Goal: Transaction & Acquisition: Purchase product/service

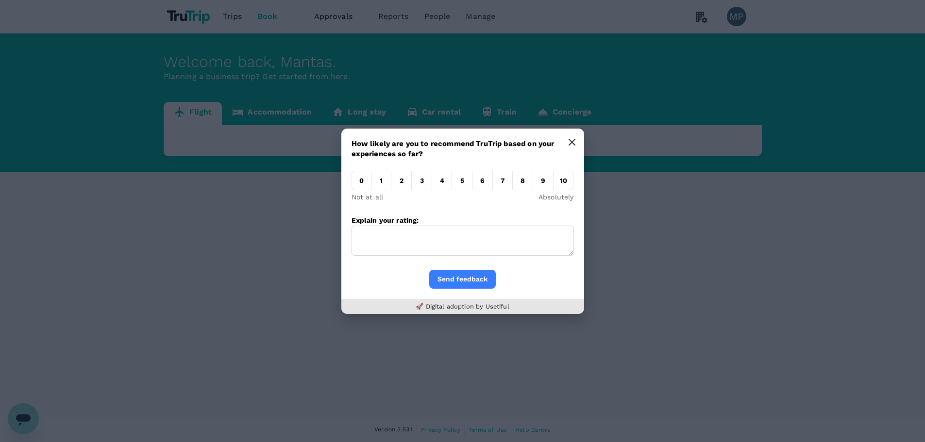
click at [571, 144] on icon "button" at bounding box center [572, 142] width 8 height 8
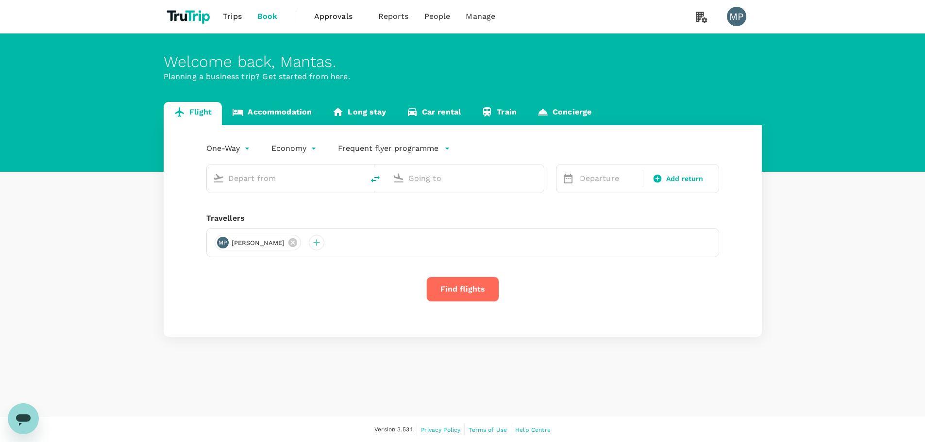
type input "roundtrip"
type input "premium-economy"
type input "Vilnius Intl (VNO)"
type input "Split (SPU)"
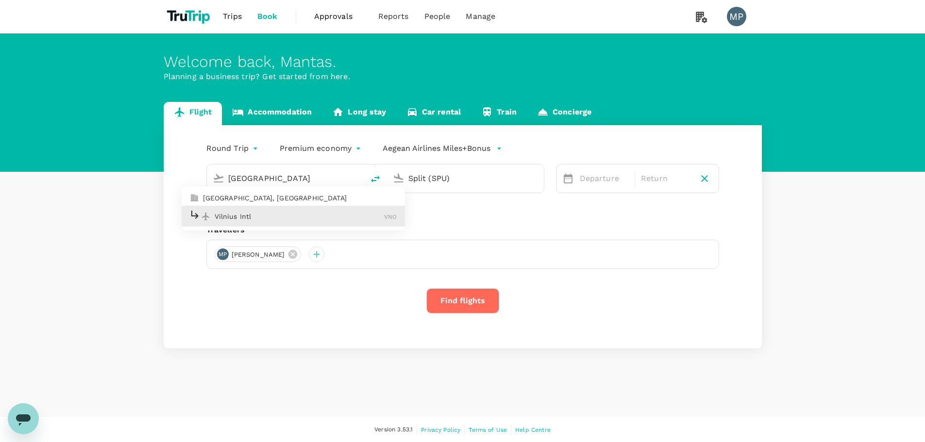
click at [279, 214] on p "Vilnius Intl" at bounding box center [300, 217] width 170 height 10
type input "Vilnius Intl (VNO)"
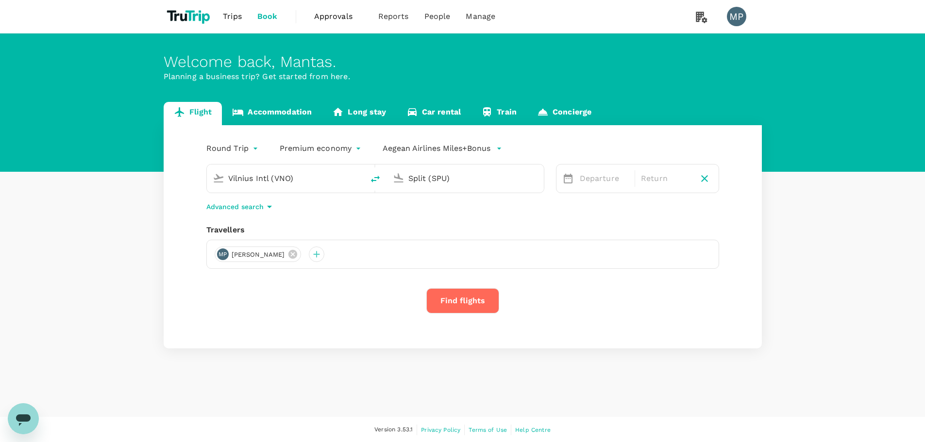
drag, startPoint x: 476, startPoint y: 178, endPoint x: 388, endPoint y: 175, distance: 87.9
click at [389, 175] on div "Split (SPU)" at bounding box center [463, 176] width 149 height 21
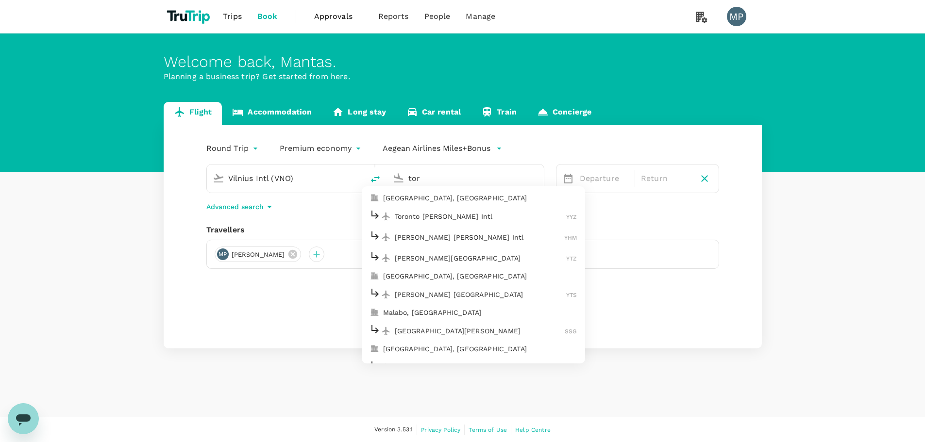
click at [454, 195] on p "[GEOGRAPHIC_DATA], [GEOGRAPHIC_DATA]" at bounding box center [480, 198] width 194 height 10
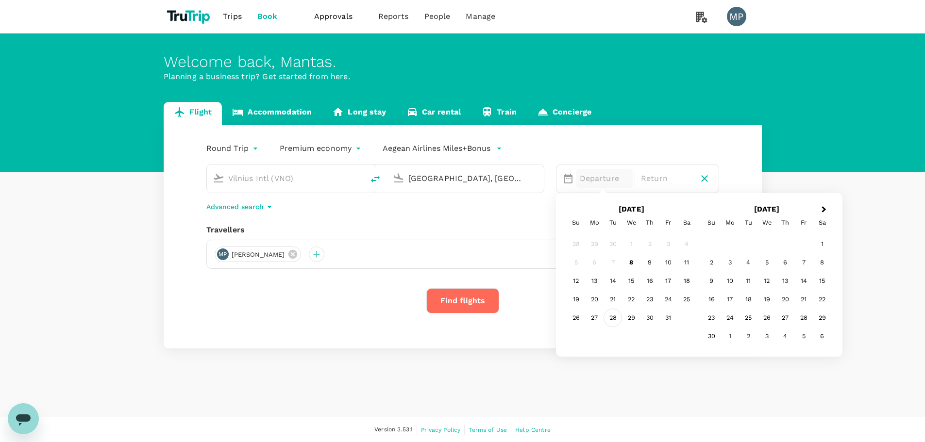
type input "[GEOGRAPHIC_DATA], [GEOGRAPHIC_DATA] (any)"
click at [612, 317] on div "28" at bounding box center [612, 318] width 18 height 18
click at [647, 151] on div "Round Trip roundtrip Premium economy premium-economy Aegean Airlines Miles+Bonus" at bounding box center [453, 146] width 532 height 19
click at [252, 145] on body "Trips Book Approvals 0 Reports People Manage MP Welcome back , Mantas . Plannin…" at bounding box center [462, 221] width 925 height 443
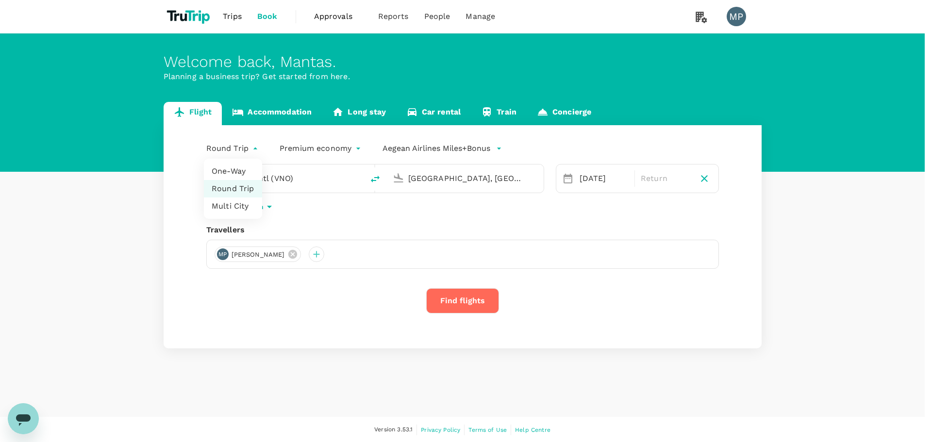
click at [235, 202] on li "Multi City" at bounding box center [233, 206] width 58 height 17
type input "multicity"
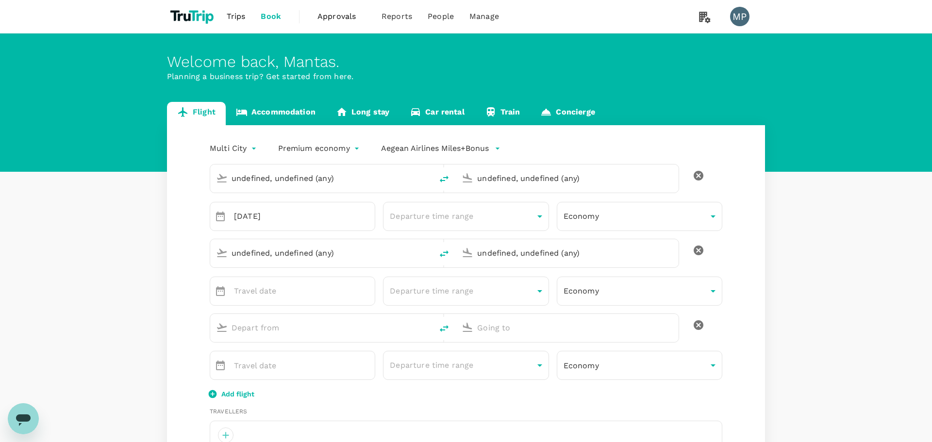
type input "undefined, undefined (any)"
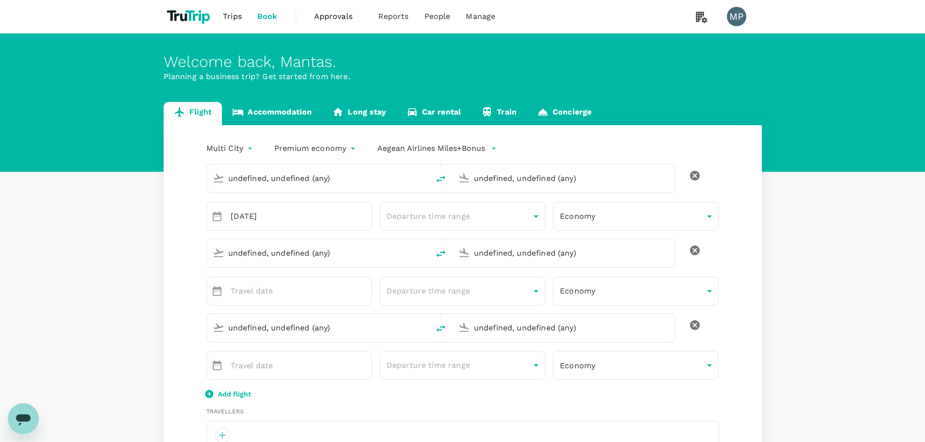
type input "Vilnius Intl (VNO)"
type input "[GEOGRAPHIC_DATA], [GEOGRAPHIC_DATA] (any)"
type input "Vilnius Intl (VNO)"
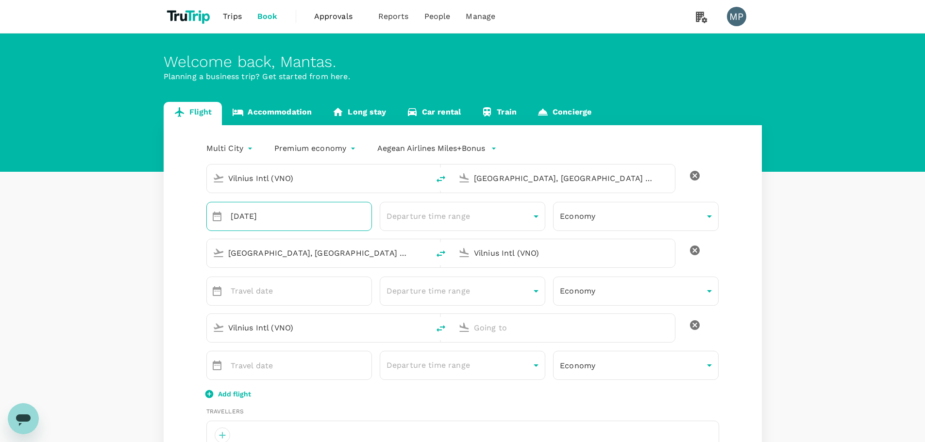
type input "370"
type input "61147880"
type input "[EMAIL_ADDRESS][DOMAIN_NAME]"
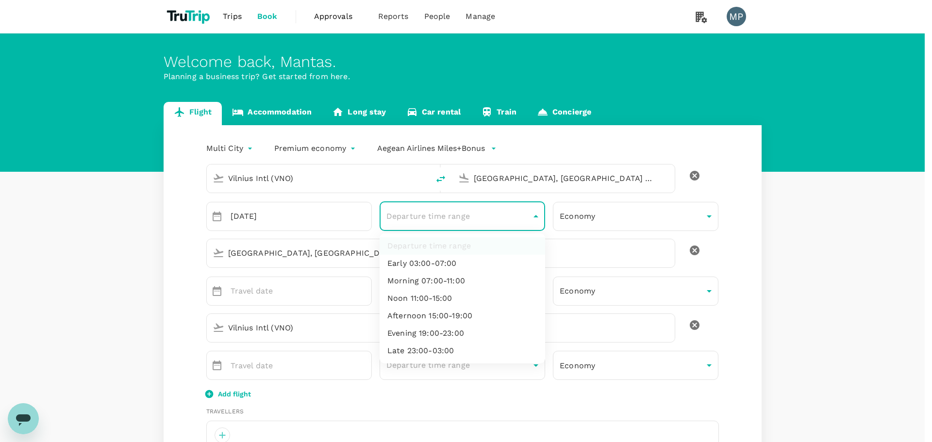
click at [739, 186] on div at bounding box center [466, 221] width 932 height 442
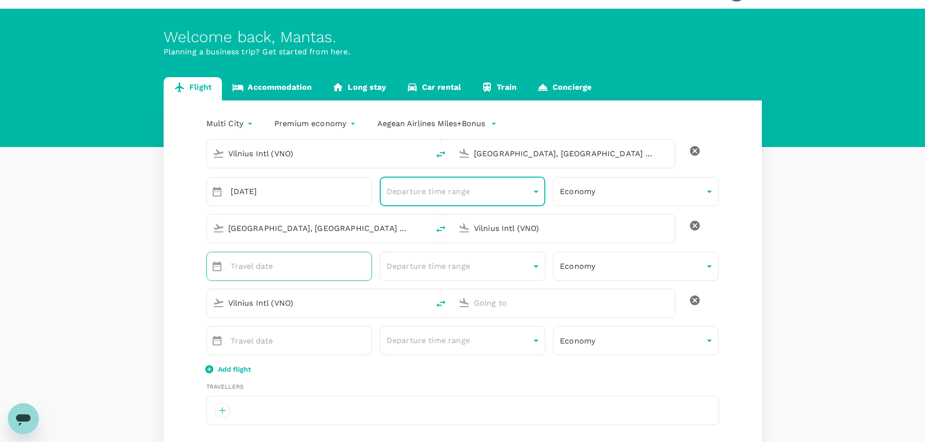
scroll to position [49, 0]
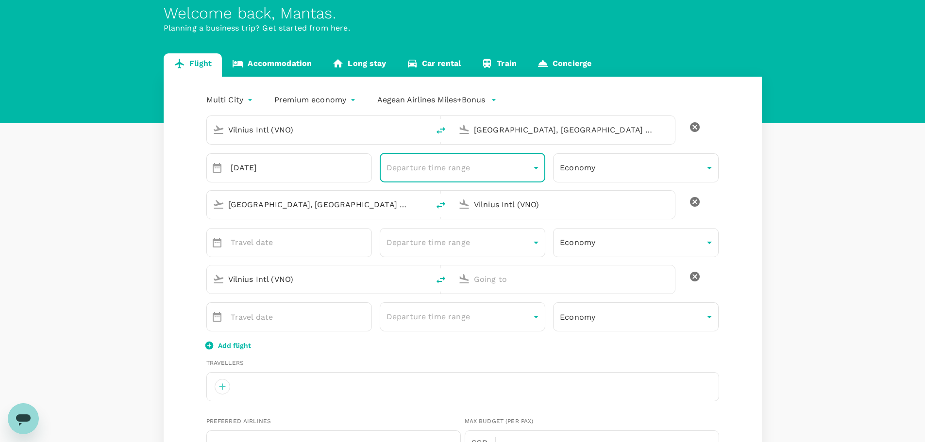
click at [321, 279] on input "Vilnius Intl (VNO)" at bounding box center [318, 279] width 181 height 15
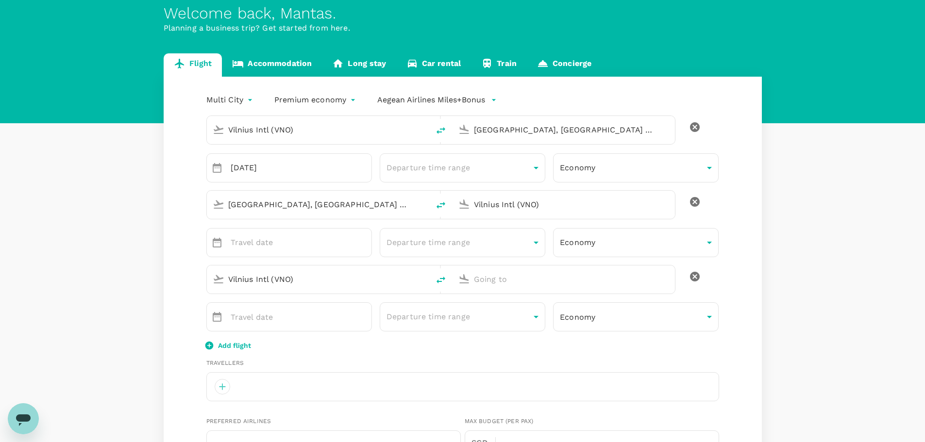
click at [288, 201] on input "[GEOGRAPHIC_DATA], [GEOGRAPHIC_DATA] (any)" at bounding box center [318, 204] width 181 height 15
click at [501, 207] on input "Vilnius Intl (VNO)" at bounding box center [564, 204] width 181 height 15
click at [508, 221] on p "[GEOGRAPHIC_DATA], [GEOGRAPHIC_DATA]" at bounding box center [578, 224] width 194 height 10
type input "[GEOGRAPHIC_DATA], [GEOGRAPHIC_DATA] (any)"
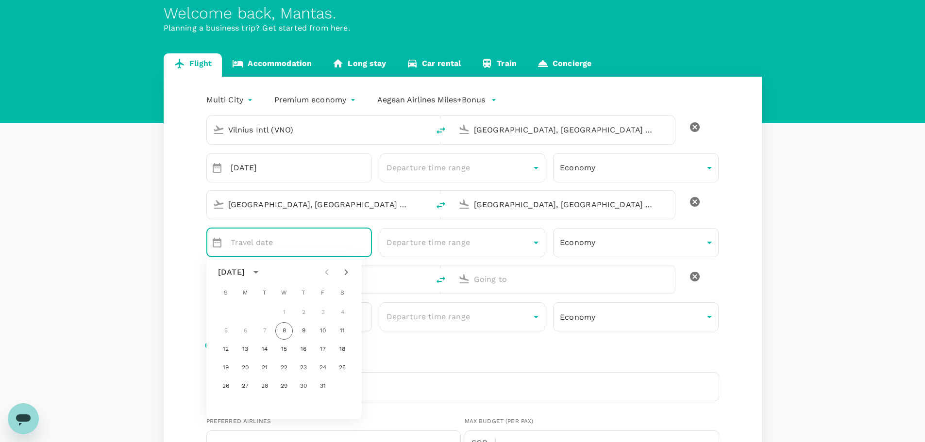
click at [348, 270] on icon "Next month" at bounding box center [346, 272] width 12 height 12
click at [231, 330] on button "2" at bounding box center [225, 330] width 17 height 17
type input "[DATE]"
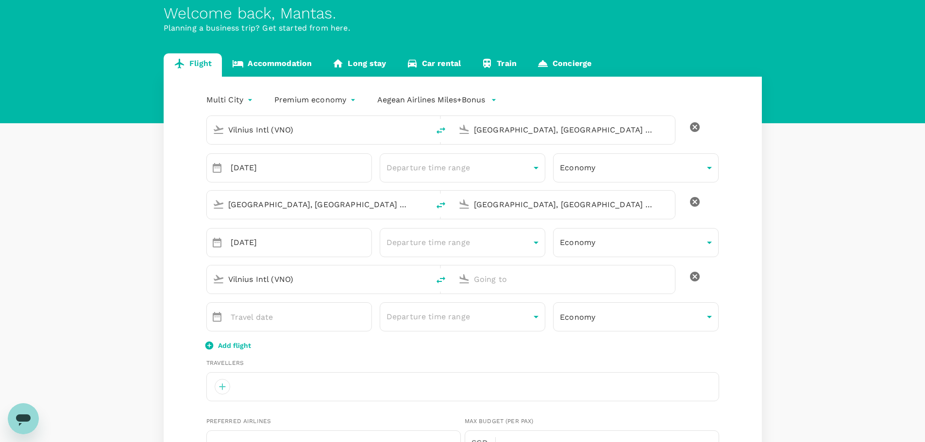
click at [493, 282] on input "text" at bounding box center [564, 279] width 181 height 15
click at [515, 203] on input "[GEOGRAPHIC_DATA], [GEOGRAPHIC_DATA] (any)" at bounding box center [564, 204] width 181 height 15
click at [299, 284] on input "Vilnius Intl (VNO)" at bounding box center [318, 279] width 181 height 15
paste input "[GEOGRAPHIC_DATA], [GEOGRAPHIC_DATA] (any"
type input "Vilnius Intl (VNO)"
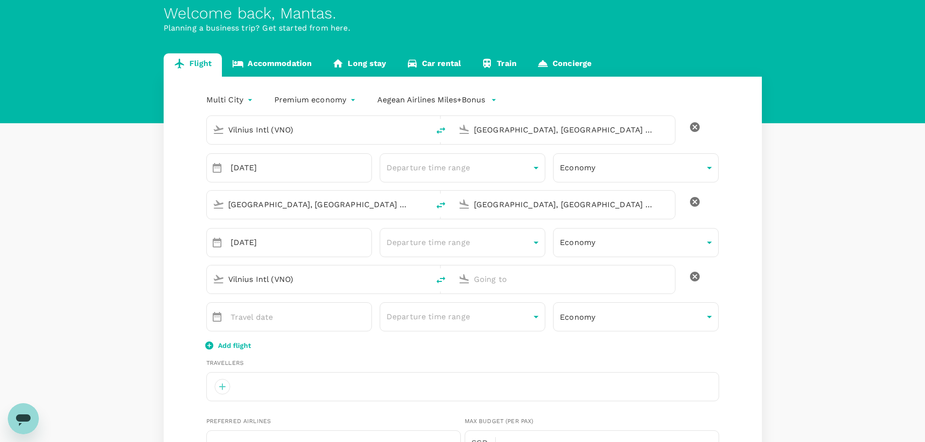
click at [503, 280] on input "text" at bounding box center [564, 279] width 181 height 15
click at [514, 295] on p "[GEOGRAPHIC_DATA], [GEOGRAPHIC_DATA]" at bounding box center [578, 299] width 194 height 10
type input "[GEOGRAPHIC_DATA], [GEOGRAPHIC_DATA] (any)"
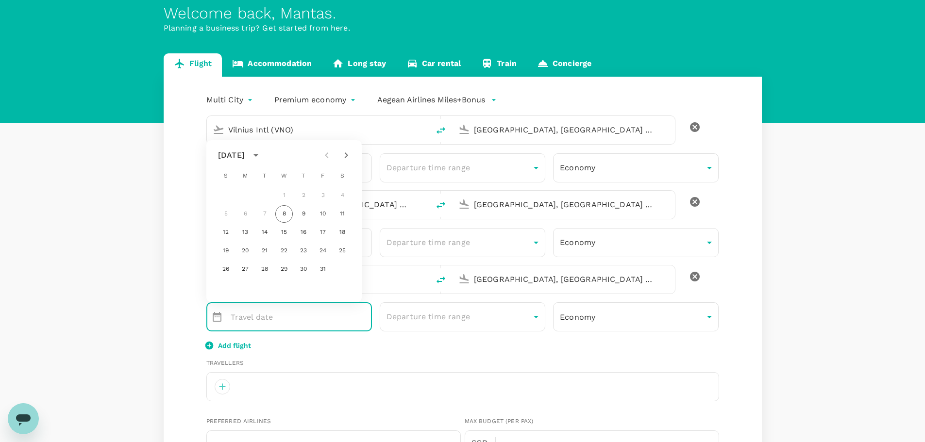
click at [346, 157] on icon "Next month" at bounding box center [346, 155] width 3 height 6
click at [264, 234] on button "11" at bounding box center [264, 232] width 17 height 17
type input "[DATE]"
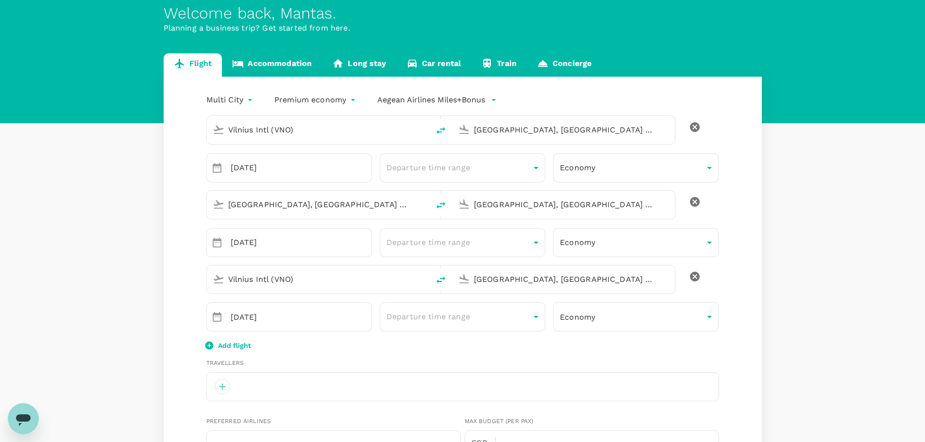
click at [514, 347] on div "Add flight" at bounding box center [462, 345] width 513 height 12
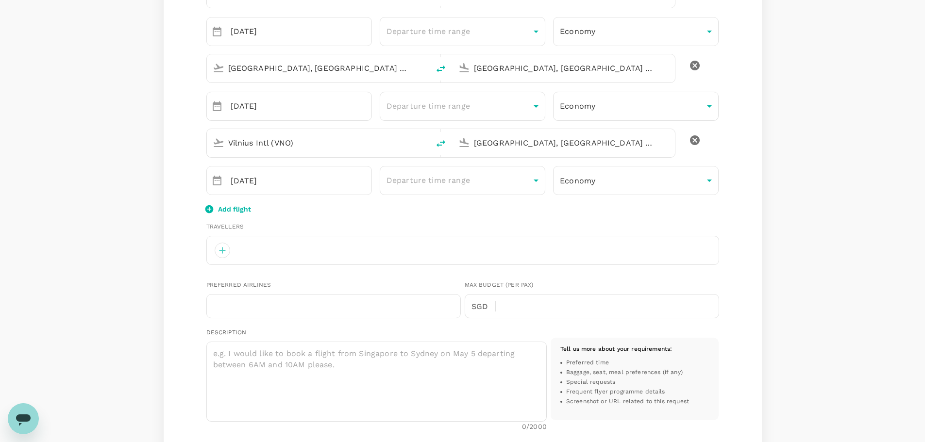
scroll to position [194, 0]
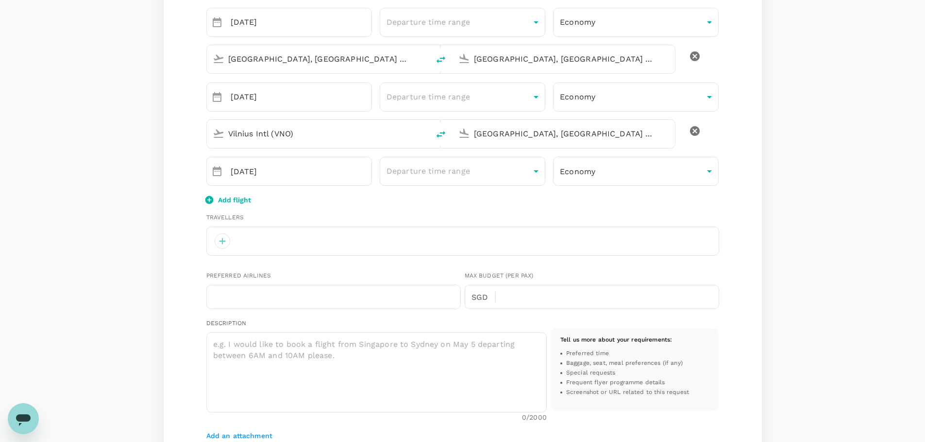
click at [244, 249] on div at bounding box center [462, 241] width 513 height 29
click at [220, 242] on div at bounding box center [223, 241] width 16 height 16
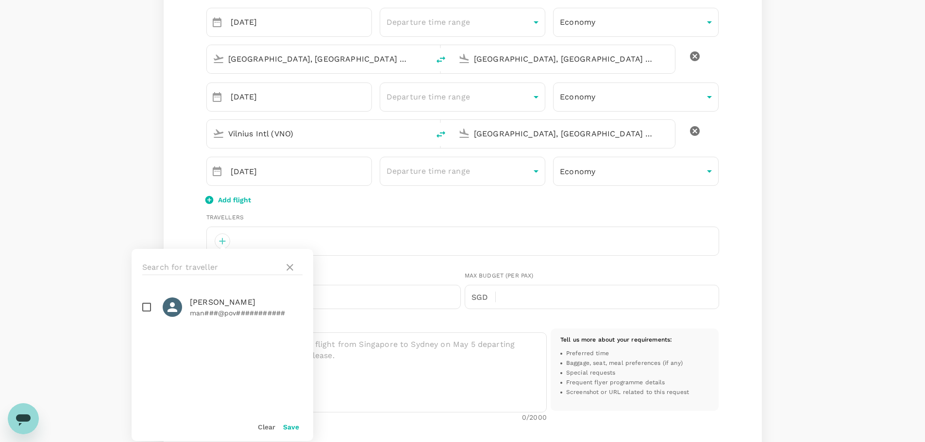
click at [147, 303] on input "checkbox" at bounding box center [146, 307] width 20 height 20
checkbox input "true"
click at [330, 219] on div "Travellers" at bounding box center [462, 218] width 513 height 10
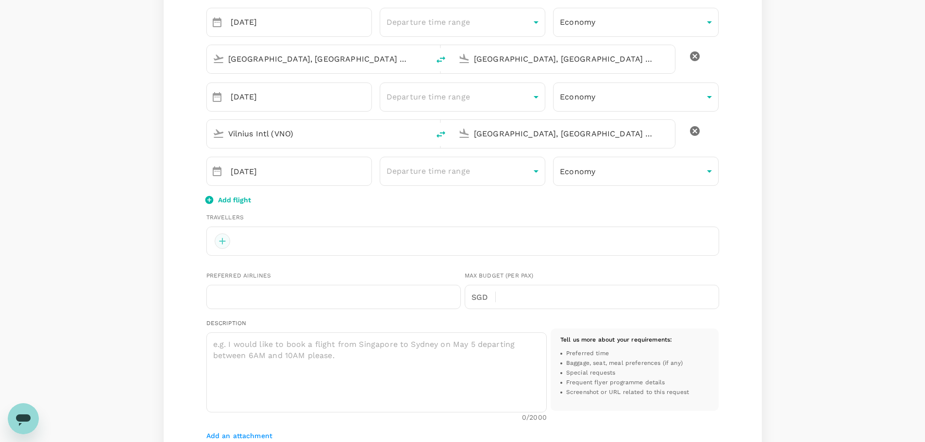
click at [226, 244] on div at bounding box center [223, 241] width 16 height 16
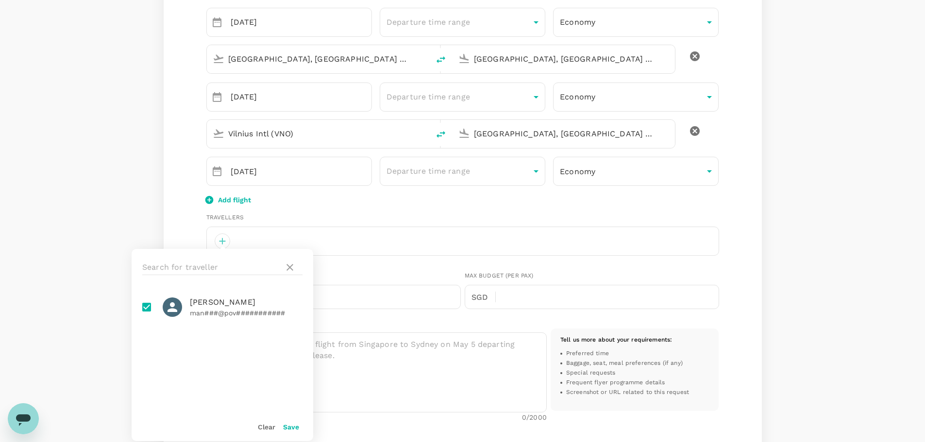
click at [295, 426] on button "Save" at bounding box center [291, 427] width 16 height 8
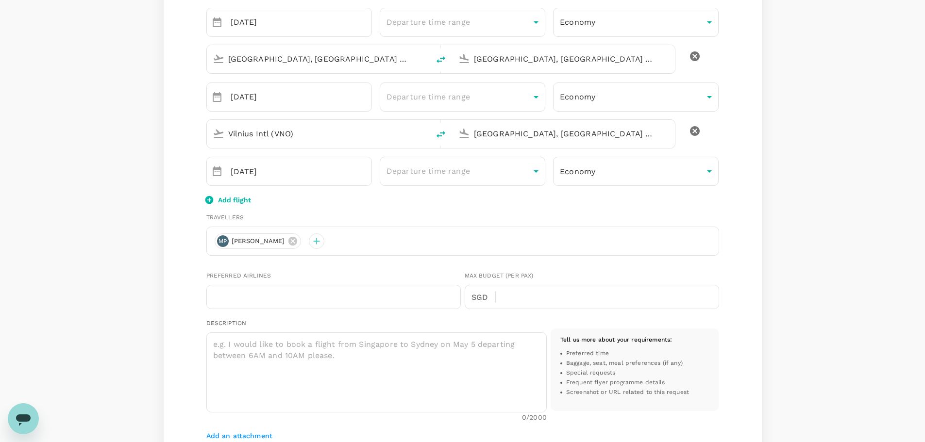
click at [361, 269] on div "Preferred Airlines ​" at bounding box center [331, 288] width 258 height 42
click at [321, 298] on input "text" at bounding box center [333, 297] width 254 height 24
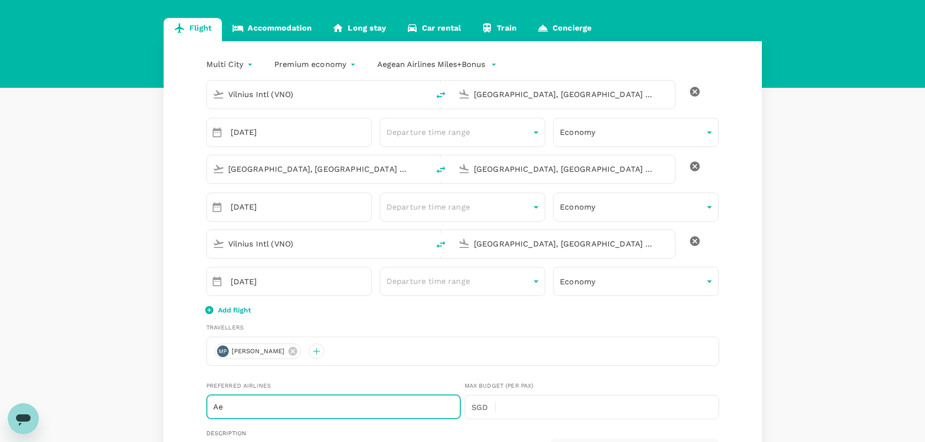
scroll to position [291, 0]
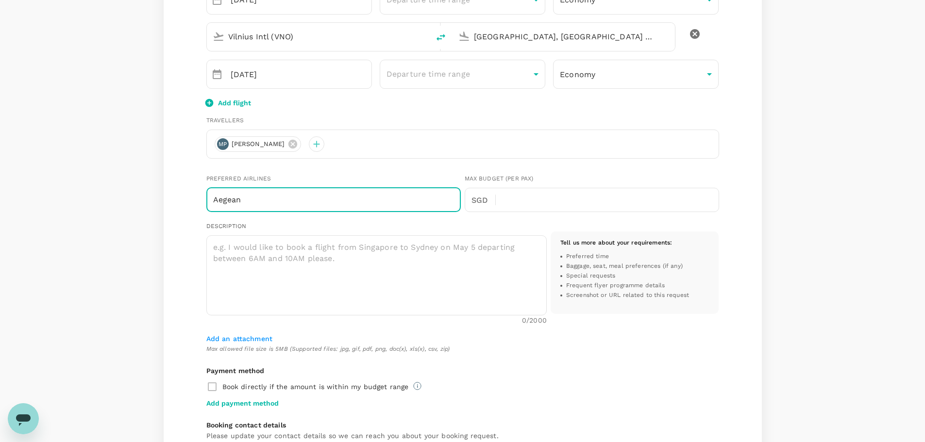
type input "Aegean"
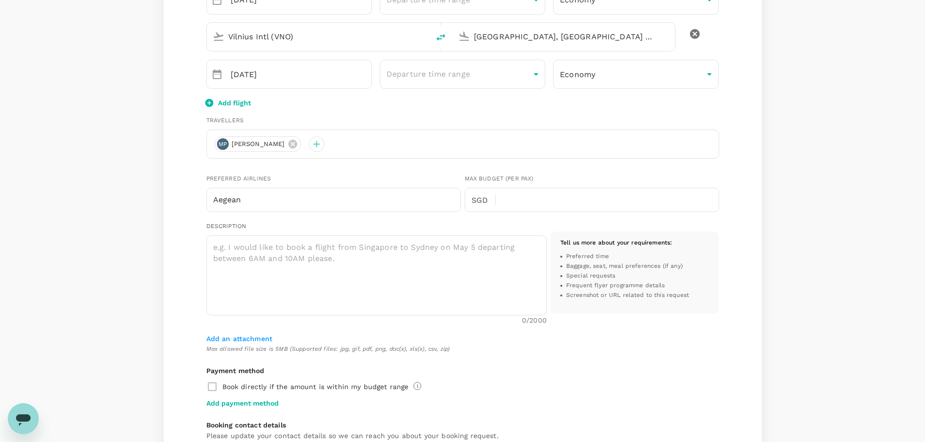
click at [386, 163] on div "Vilnius Intl (VNO) [GEOGRAPHIC_DATA], [GEOGRAPHIC_DATA] (any) ​ [DATE] ​ Depart…" at bounding box center [462, 213] width 513 height 697
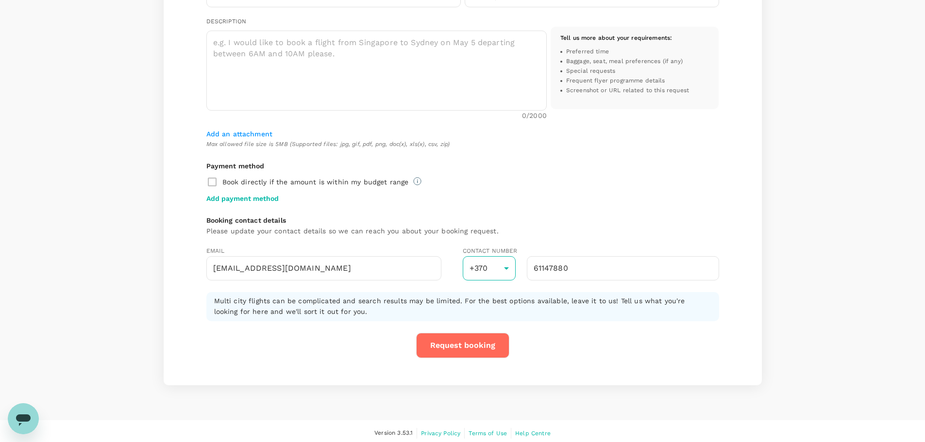
scroll to position [500, 0]
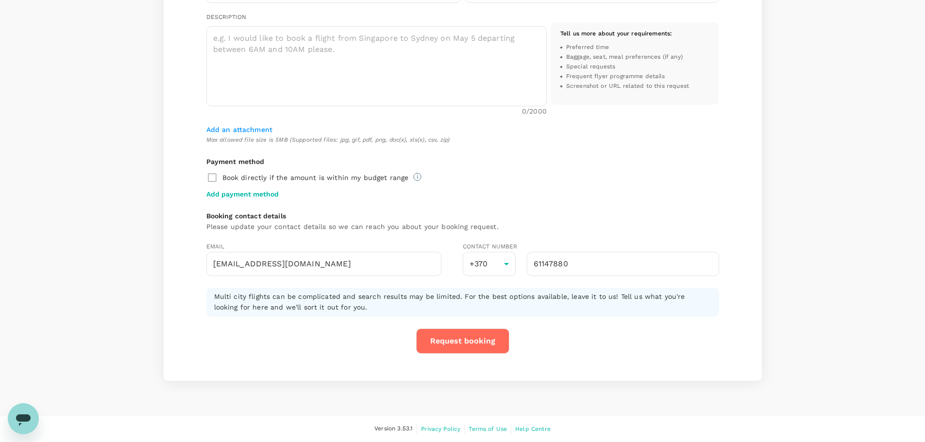
click at [473, 339] on button "Request booking" at bounding box center [462, 341] width 93 height 25
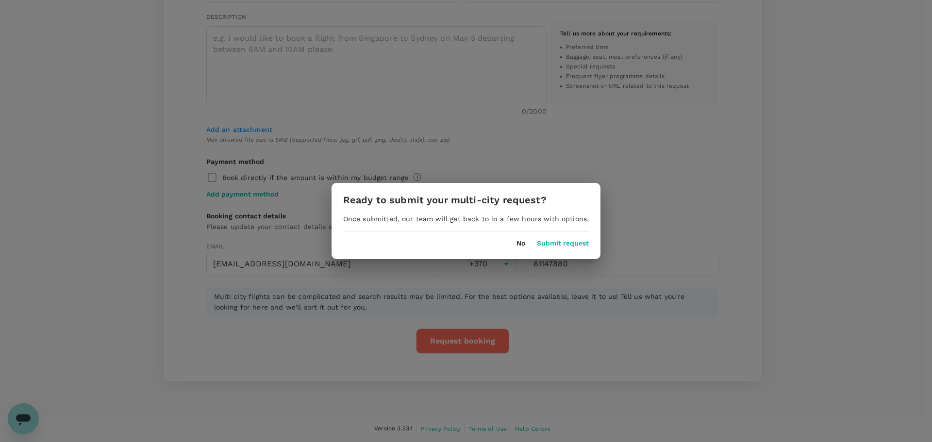
click at [566, 245] on button "Submit request" at bounding box center [563, 244] width 52 height 8
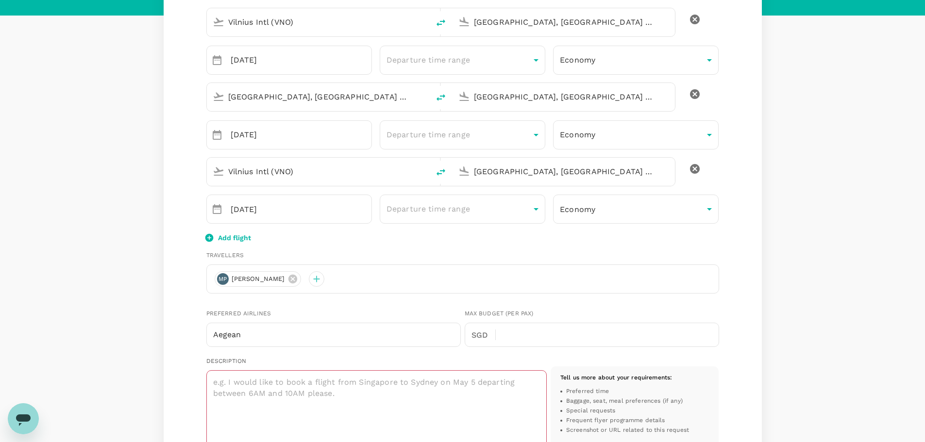
scroll to position [302, 0]
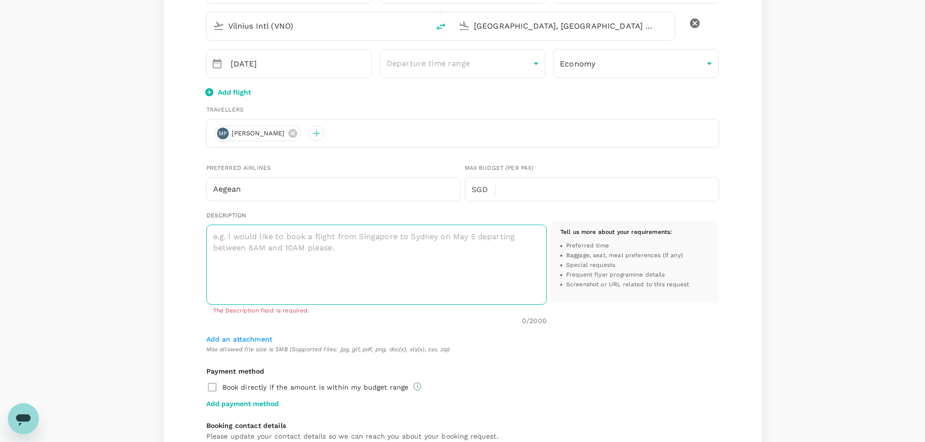
click at [315, 257] on textarea at bounding box center [376, 265] width 340 height 80
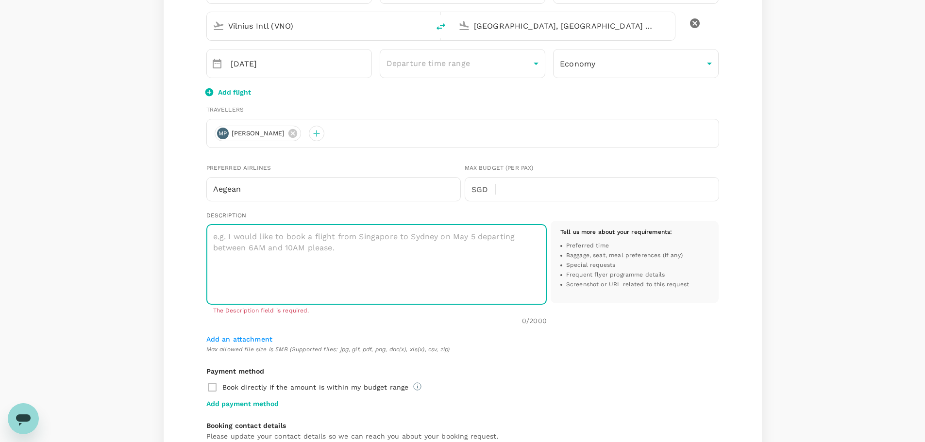
type textarea "N"
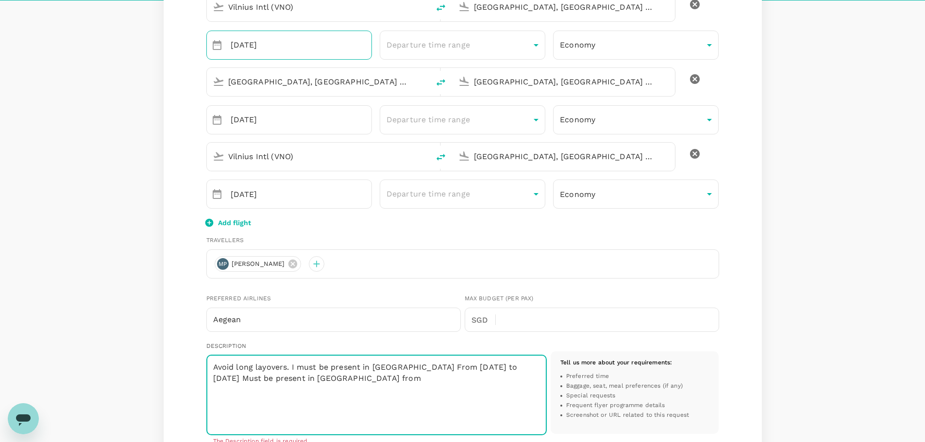
scroll to position [156, 0]
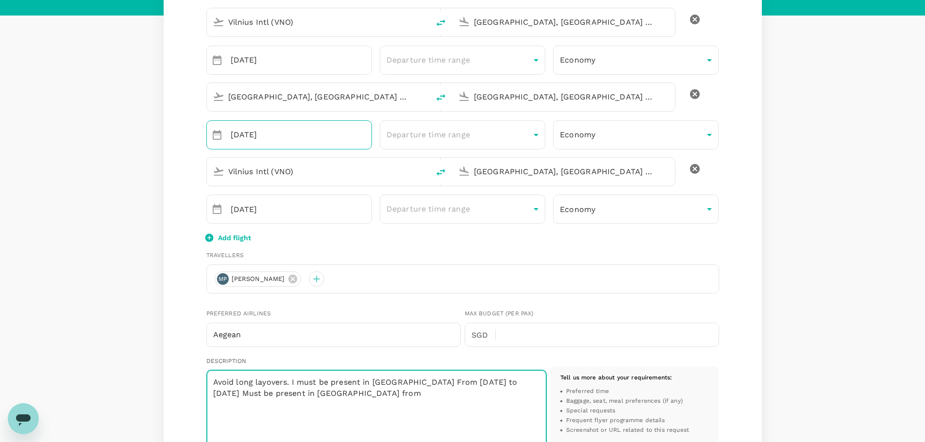
click at [283, 137] on input "[DATE]" at bounding box center [301, 134] width 141 height 29
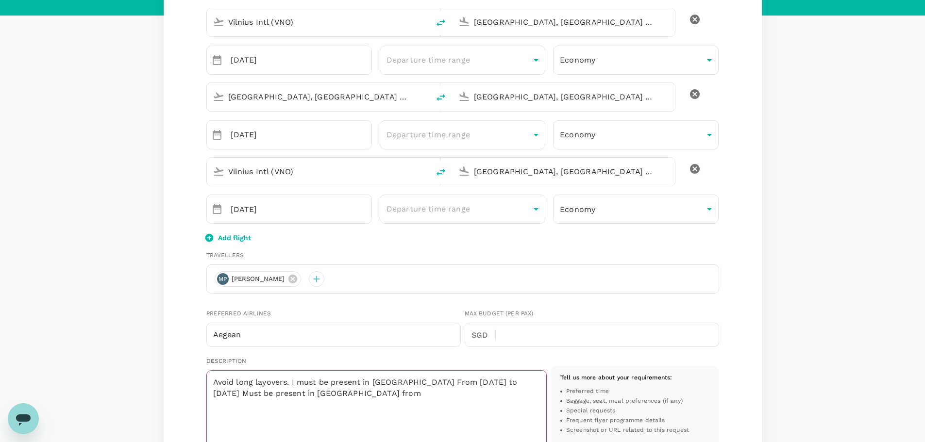
click at [160, 164] on div "Flight Accommodation Long stay Car rental Train Concierge Multi City multicity …" at bounding box center [462, 341] width 621 height 790
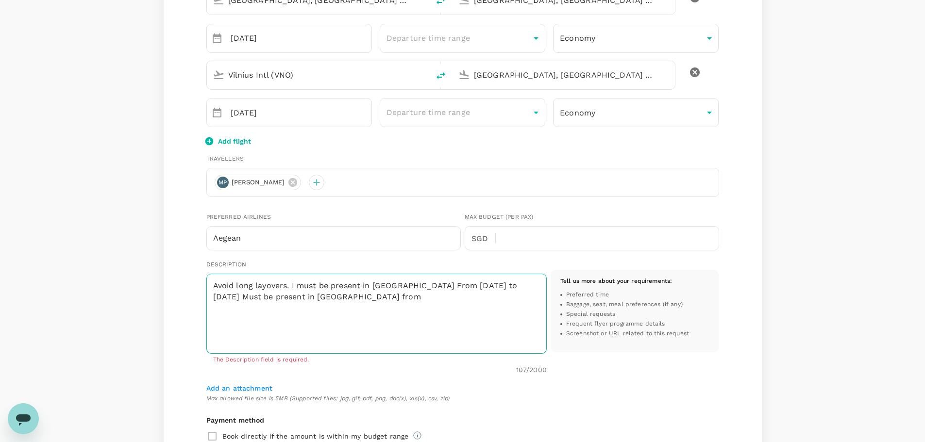
scroll to position [253, 0]
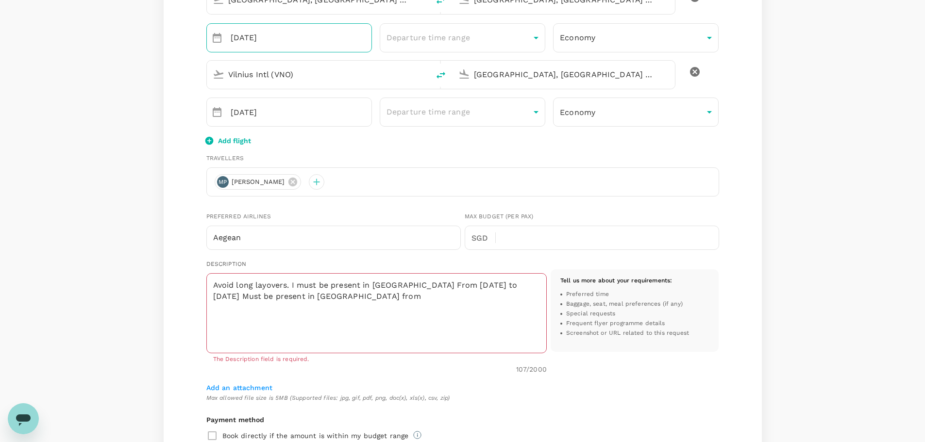
click at [269, 33] on input "[DATE]" at bounding box center [301, 37] width 141 height 29
click at [223, 45] on div "​ [DATE] ​" at bounding box center [289, 37] width 166 height 29
click at [216, 36] on icon "Choose date, selected date is Nov 2, 2025" at bounding box center [217, 38] width 12 height 12
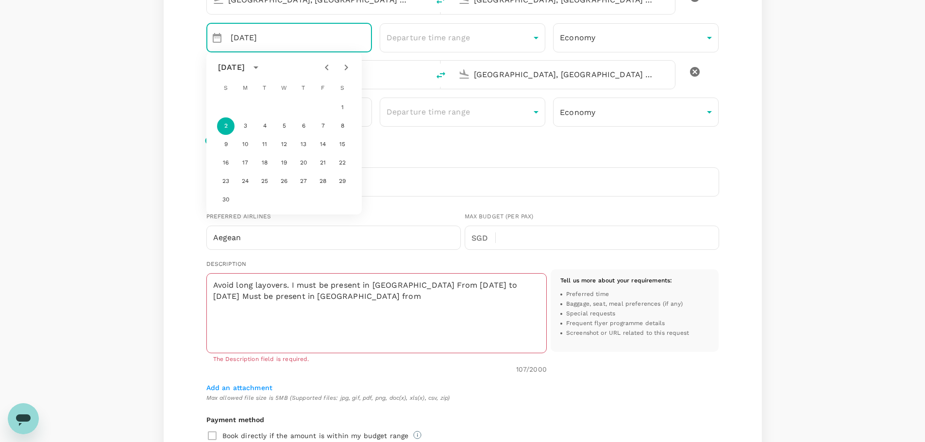
click at [191, 168] on div "Multi City multicity Premium economy premium-economy Aegean Airlines Miles+Bonu…" at bounding box center [463, 255] width 598 height 767
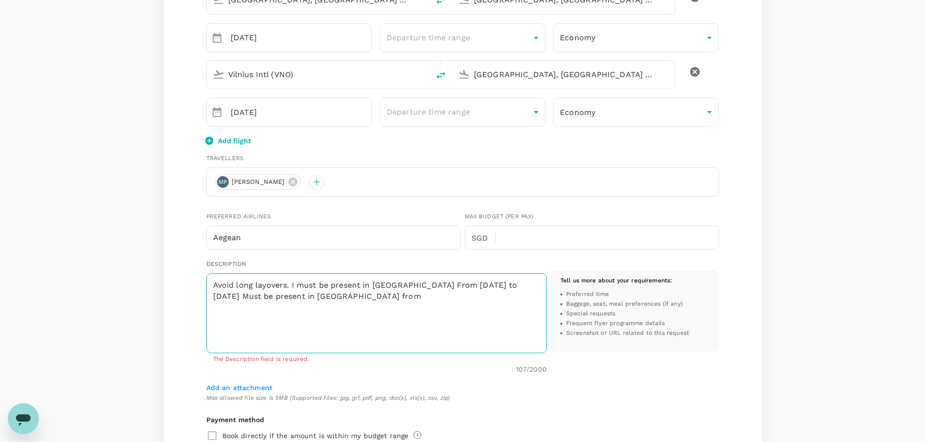
click at [347, 299] on textarea "Avoid long layovers. I must be present in [GEOGRAPHIC_DATA] From [DATE] to [DAT…" at bounding box center [376, 313] width 340 height 80
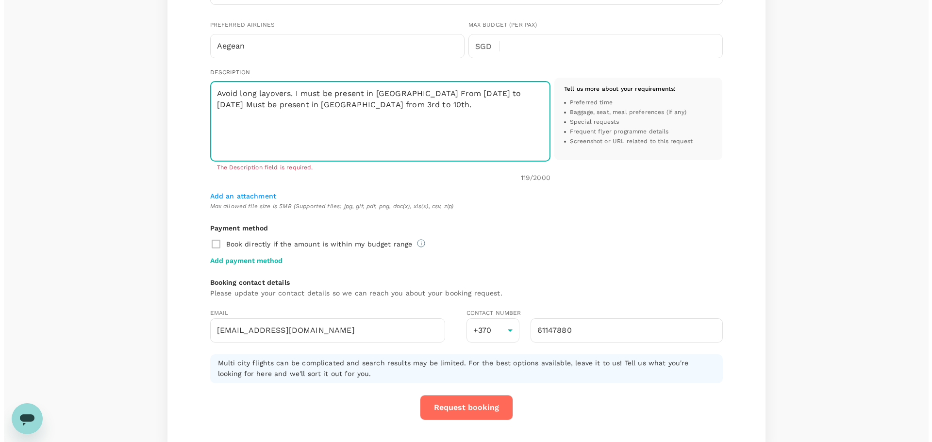
scroll to position [512, 0]
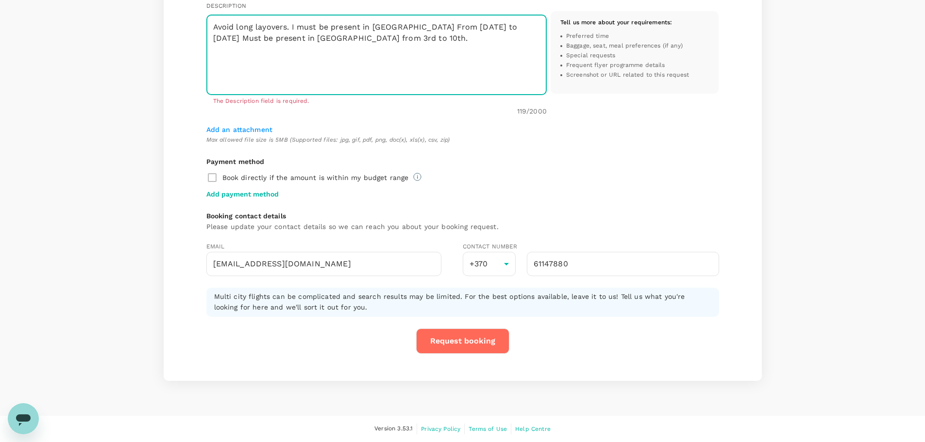
type textarea "Avoid long layovers. I must be present in [GEOGRAPHIC_DATA] From [DATE] to [DAT…"
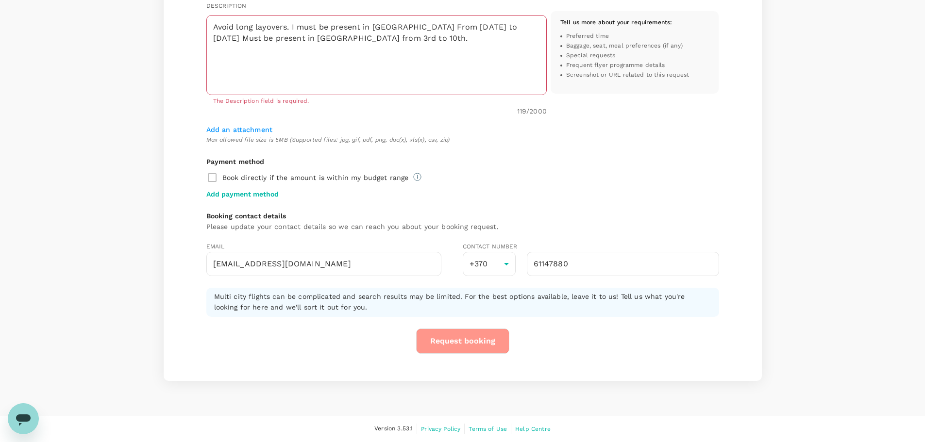
click at [477, 337] on button "Request booking" at bounding box center [462, 341] width 93 height 25
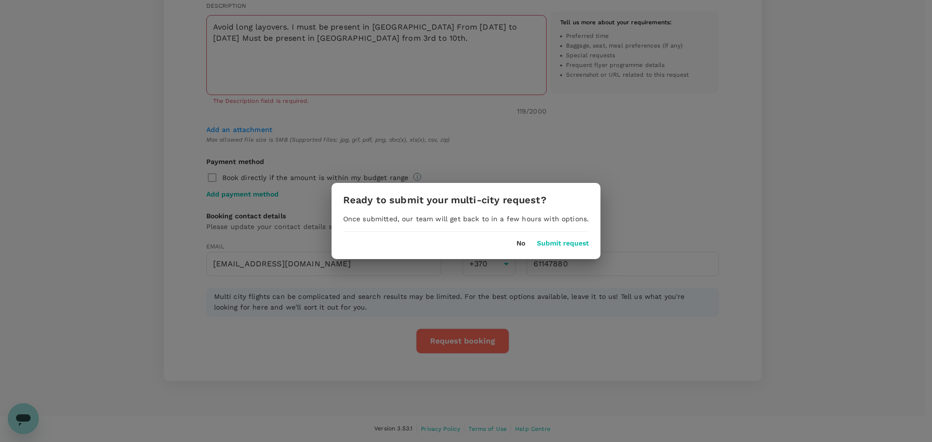
click at [568, 243] on button "Submit request" at bounding box center [563, 244] width 52 height 8
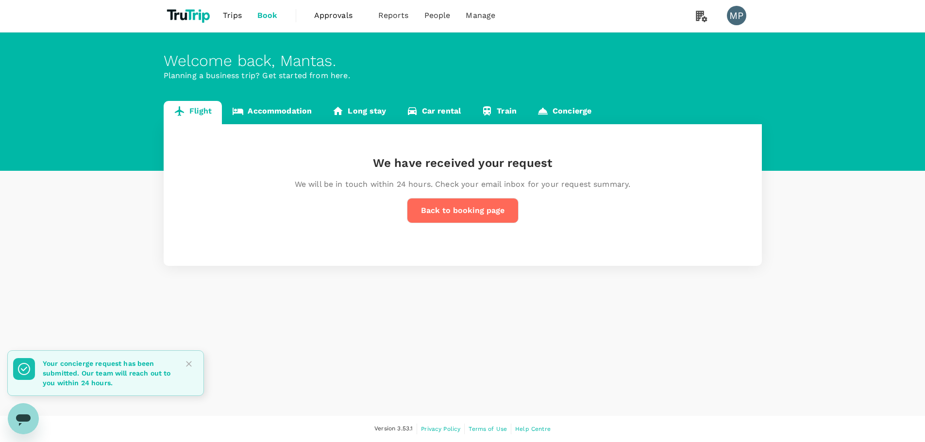
scroll to position [1, 0]
click at [193, 107] on link "Flight" at bounding box center [193, 112] width 59 height 23
click at [440, 207] on button "Back to booking page" at bounding box center [463, 210] width 112 height 25
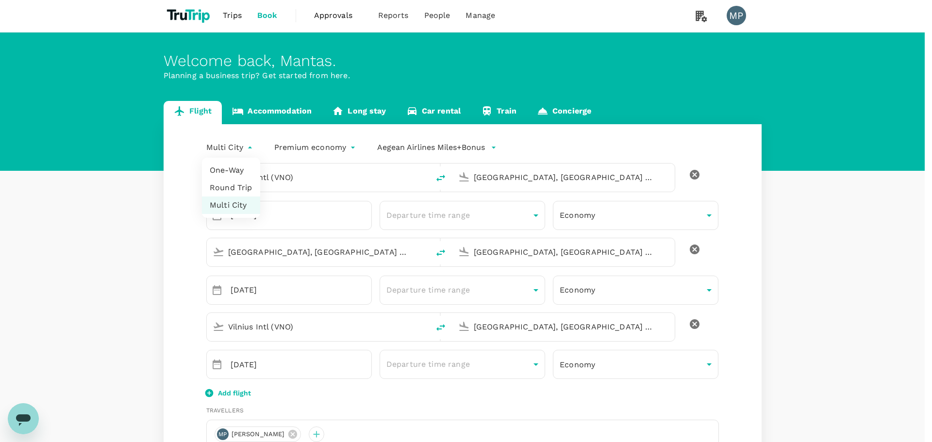
click at [229, 169] on li "One-Way" at bounding box center [231, 170] width 58 height 17
type input "oneway"
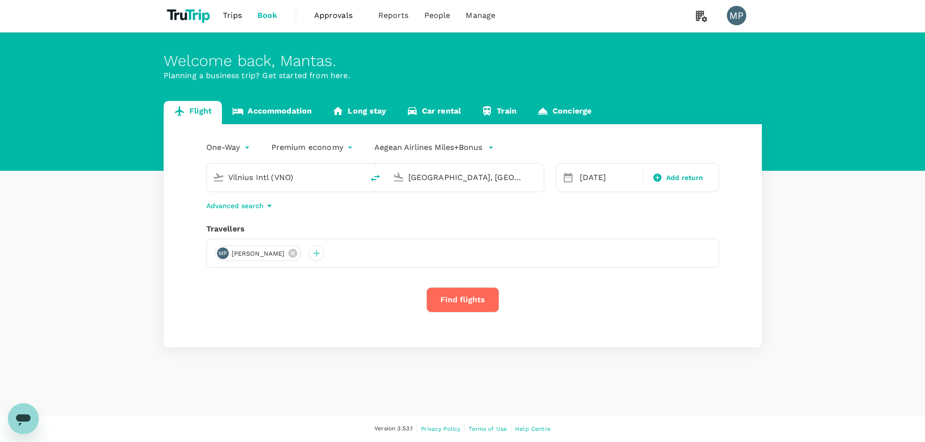
click at [440, 148] on p "Aegean Airlines Miles+Bonus" at bounding box center [428, 148] width 108 height 12
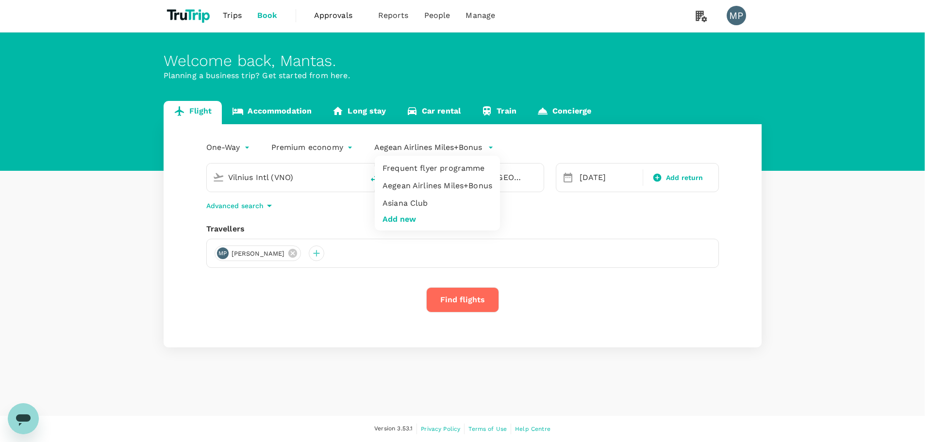
click at [533, 145] on div at bounding box center [466, 221] width 932 height 442
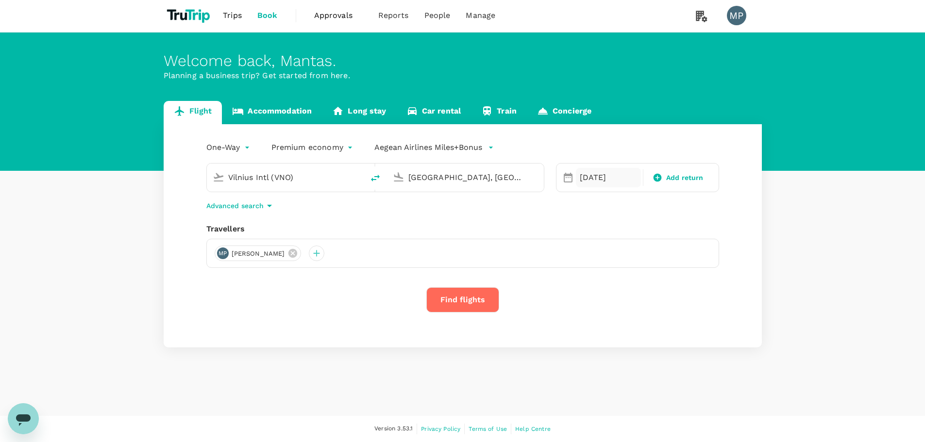
click at [599, 181] on div "[DATE]" at bounding box center [609, 177] width 66 height 19
click at [468, 279] on div "One-Way oneway Premium economy premium-economy Aegean Airlines Miles+Bonus [GEO…" at bounding box center [463, 235] width 598 height 223
click at [465, 293] on button "Find flights" at bounding box center [462, 299] width 73 height 25
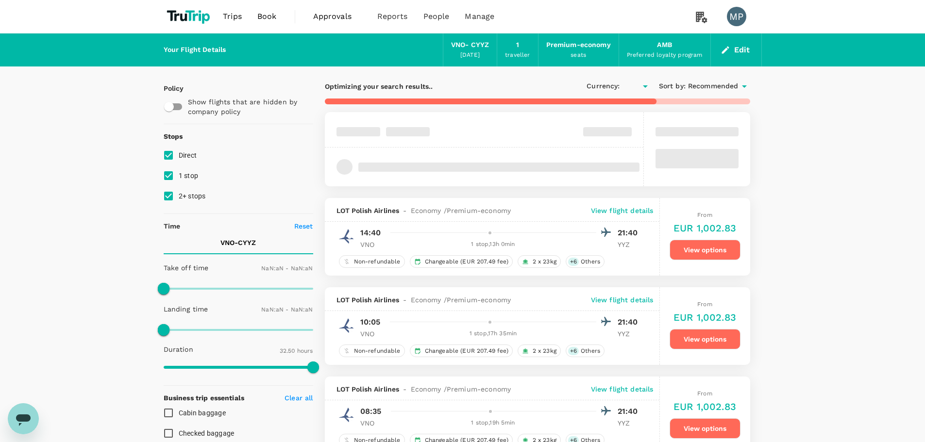
type input "EUR"
type input "1440"
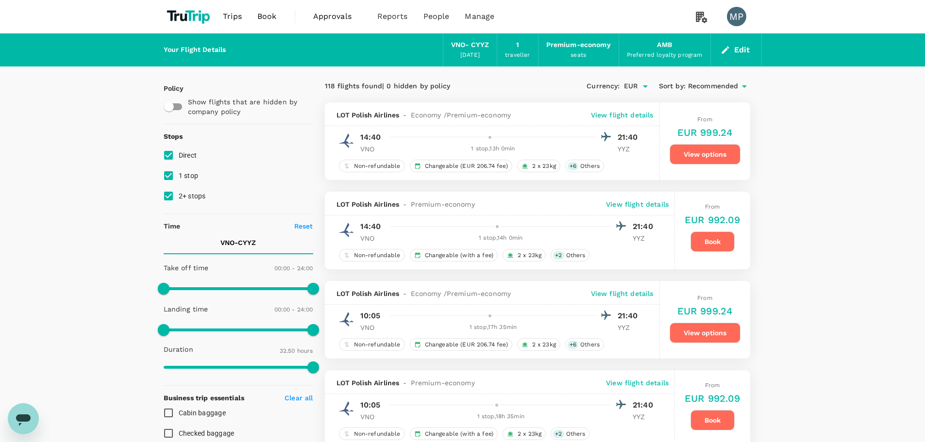
scroll to position [49, 0]
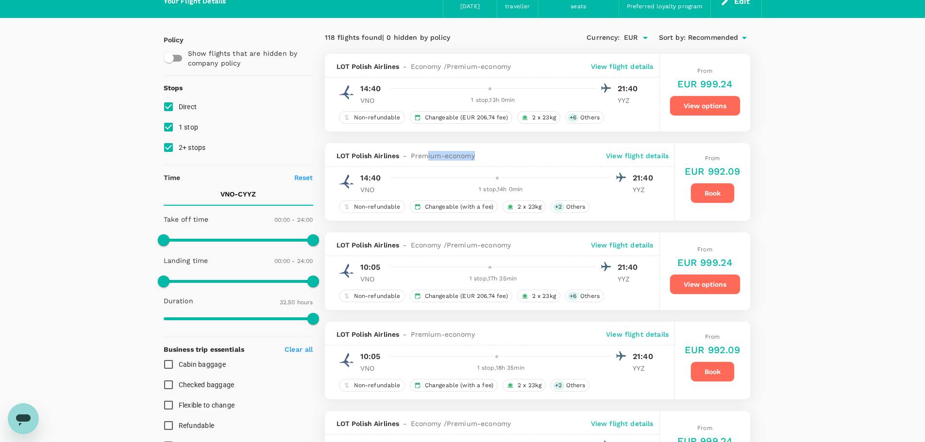
drag, startPoint x: 430, startPoint y: 150, endPoint x: 481, endPoint y: 154, distance: 51.1
click at [481, 154] on div "LOT Polish Airlines - Premium-economy View flight details" at bounding box center [500, 155] width 350 height 24
click at [483, 149] on div "LOT Polish Airlines - Premium-economy View flight details" at bounding box center [500, 155] width 350 height 24
click at [583, 122] on div "+ 6 Others" at bounding box center [584, 117] width 39 height 13
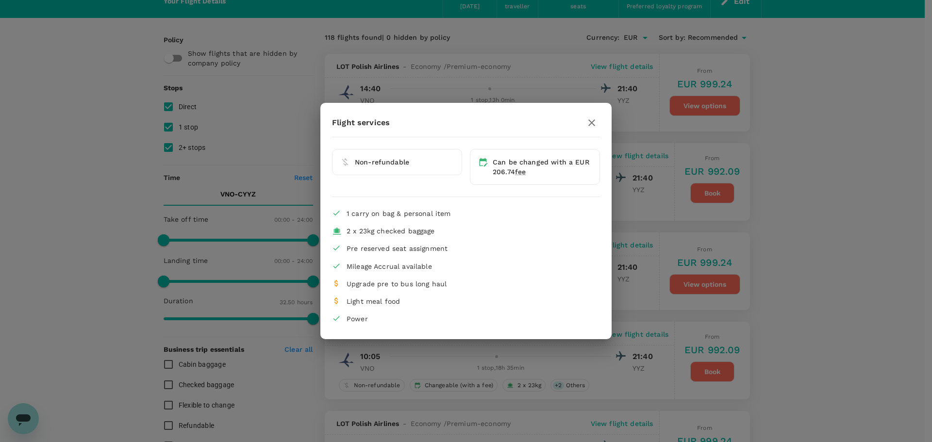
click at [371, 264] on span "Mileage Accrual available" at bounding box center [389, 267] width 85 height 8
drag, startPoint x: 334, startPoint y: 270, endPoint x: 366, endPoint y: 272, distance: 32.6
click at [348, 271] on li "Mileage Accrual available" at bounding box center [466, 266] width 268 height 17
click at [365, 280] on span "Upgrade pre to bus long haul" at bounding box center [397, 284] width 100 height 8
click at [402, 288] on div "Upgrade pre to bus long haul" at bounding box center [470, 284] width 246 height 10
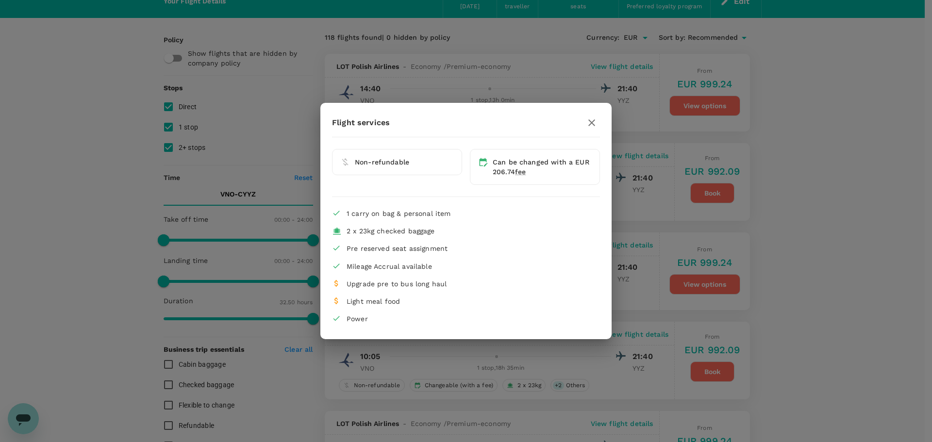
click at [423, 284] on span "Upgrade pre to bus long haul" at bounding box center [397, 284] width 100 height 8
click at [592, 125] on icon "button" at bounding box center [592, 123] width 12 height 12
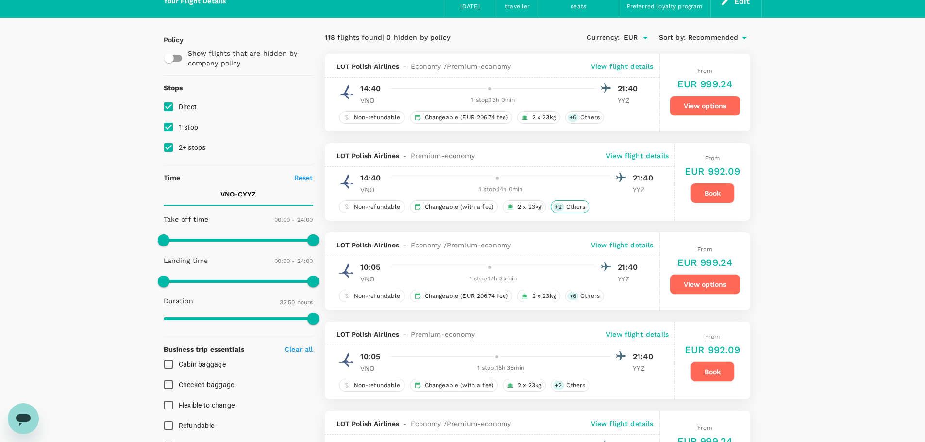
click at [568, 211] on span "Others" at bounding box center [575, 207] width 27 height 8
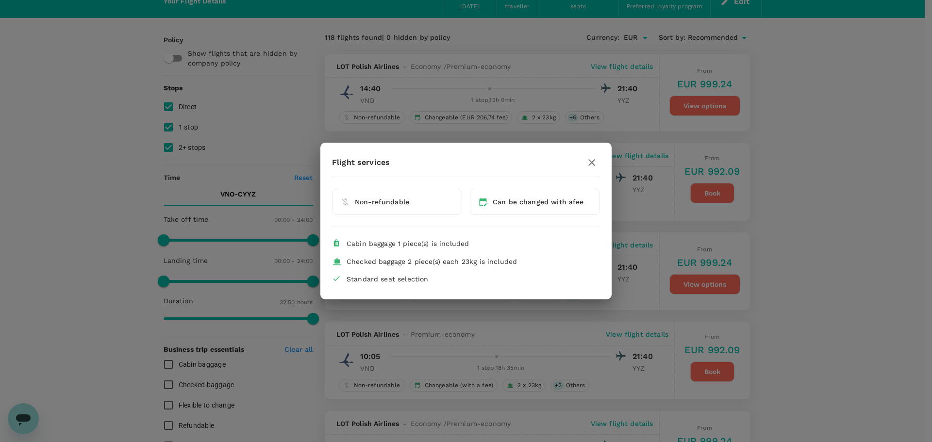
click at [590, 164] on icon "button" at bounding box center [592, 163] width 12 height 12
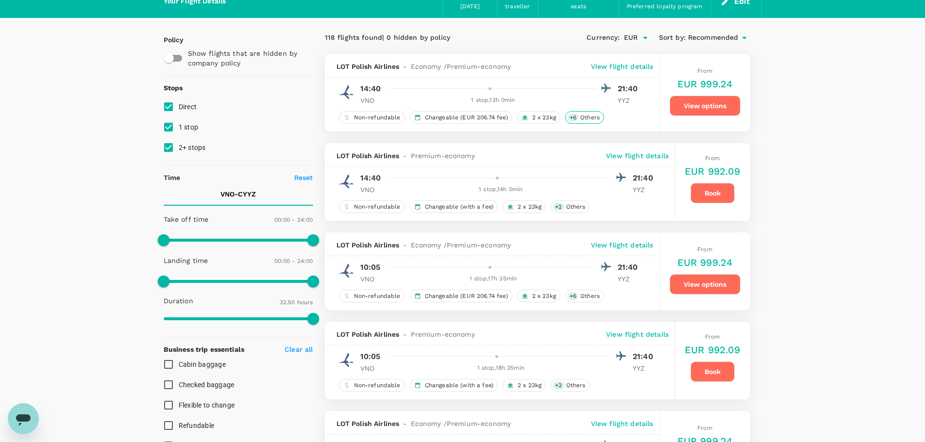
click at [579, 118] on span "Others" at bounding box center [589, 118] width 27 height 8
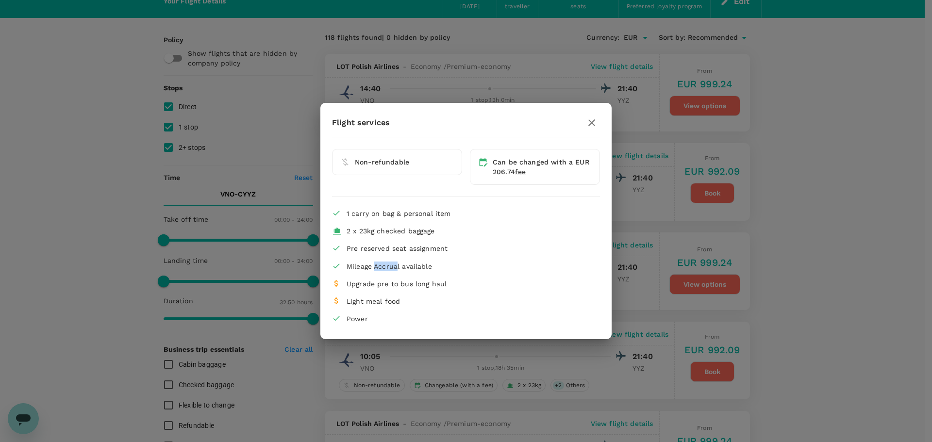
drag, startPoint x: 375, startPoint y: 265, endPoint x: 415, endPoint y: 266, distance: 39.8
click at [415, 266] on span "Mileage Accrual available" at bounding box center [389, 267] width 85 height 8
click at [348, 321] on span "Power" at bounding box center [357, 319] width 21 height 8
click at [591, 119] on icon "button" at bounding box center [592, 123] width 12 height 12
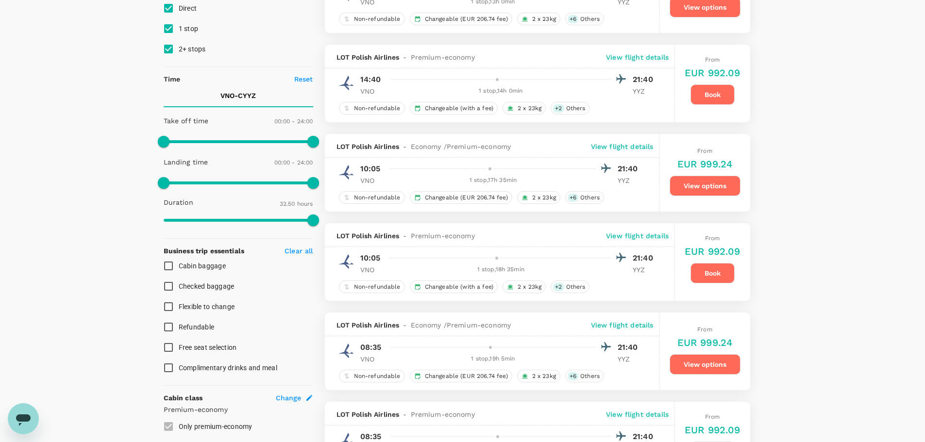
scroll to position [37, 0]
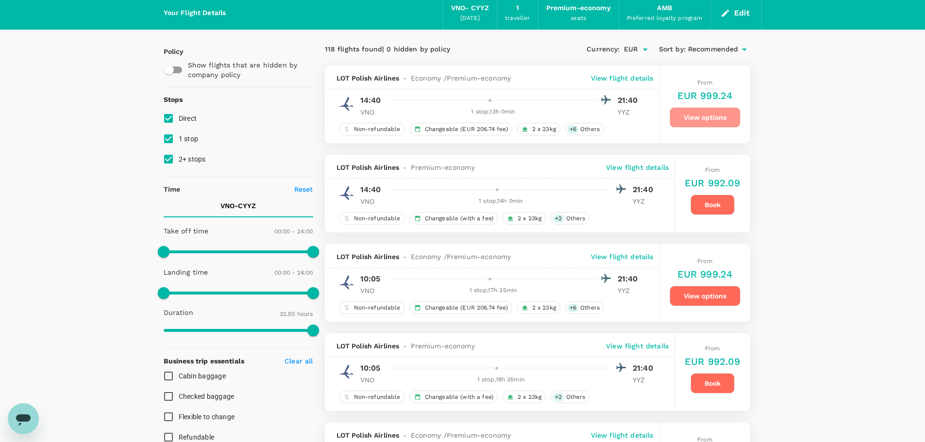
click at [689, 120] on button "View options" at bounding box center [704, 117] width 71 height 20
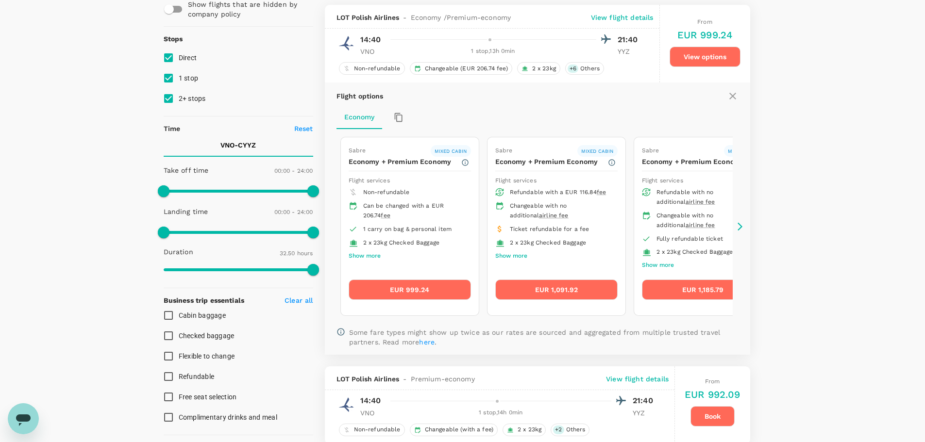
scroll to position [102, 0]
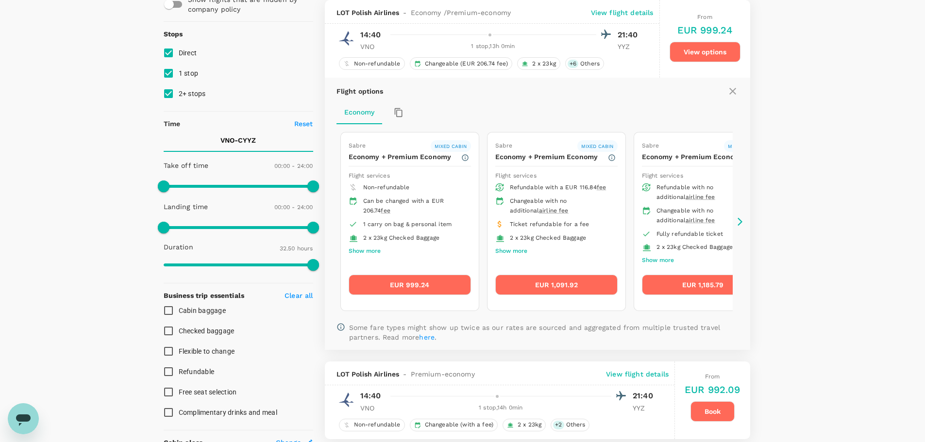
click at [365, 247] on button "Show more" at bounding box center [365, 251] width 32 height 13
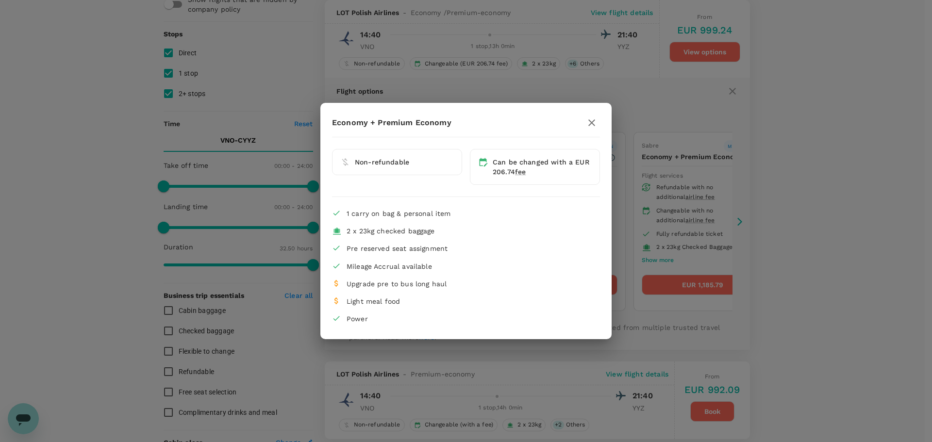
click at [573, 160] on div "Can be changed with a EUR 206.74 fee" at bounding box center [542, 166] width 99 height 19
click at [594, 122] on icon "button" at bounding box center [592, 123] width 12 height 12
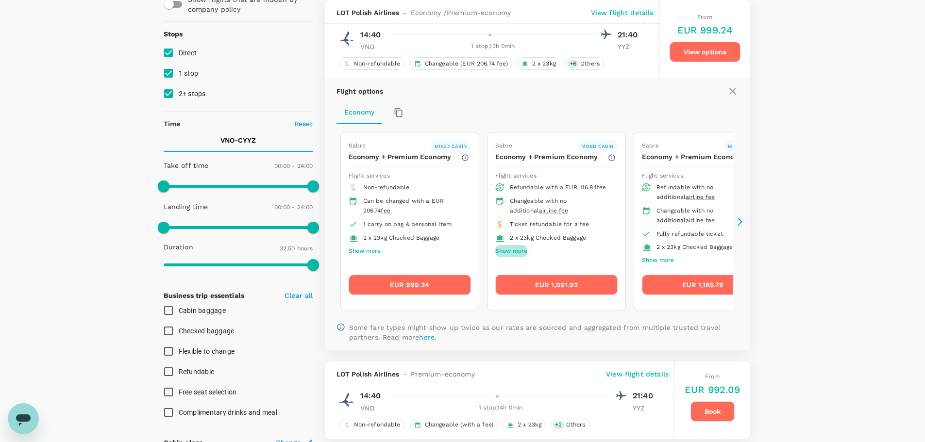
click at [506, 251] on button "Show more" at bounding box center [511, 251] width 32 height 13
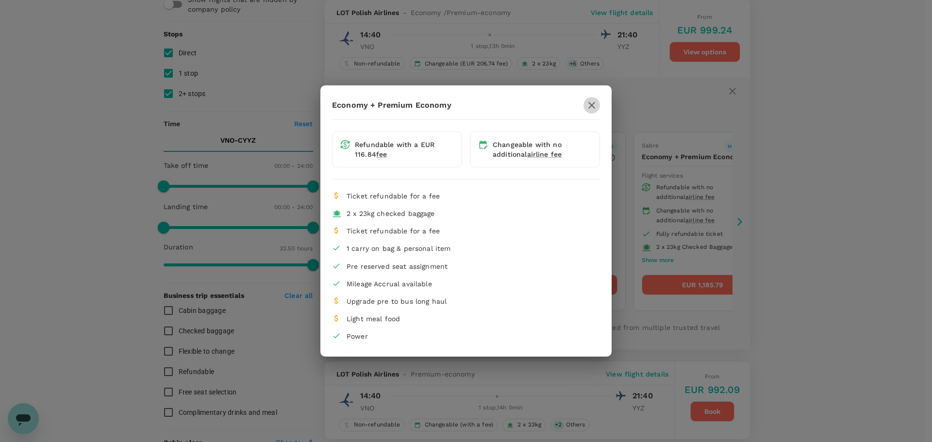
click at [597, 110] on icon "button" at bounding box center [592, 106] width 12 height 12
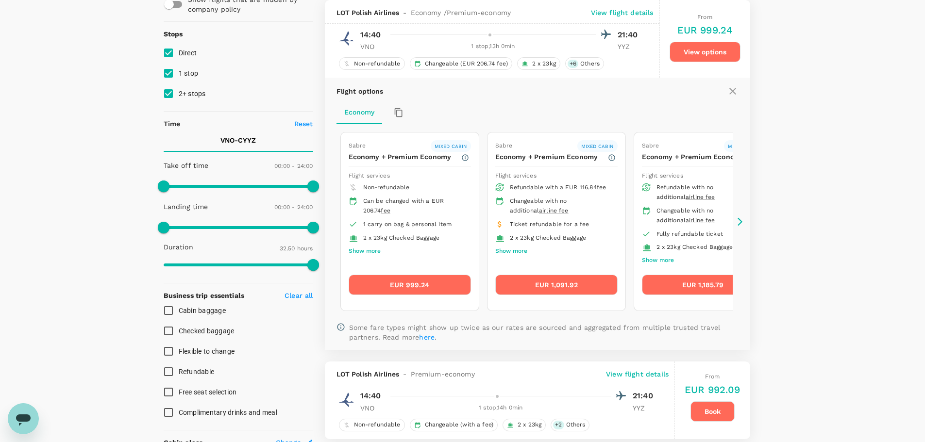
click at [512, 248] on button "Show more" at bounding box center [511, 251] width 32 height 13
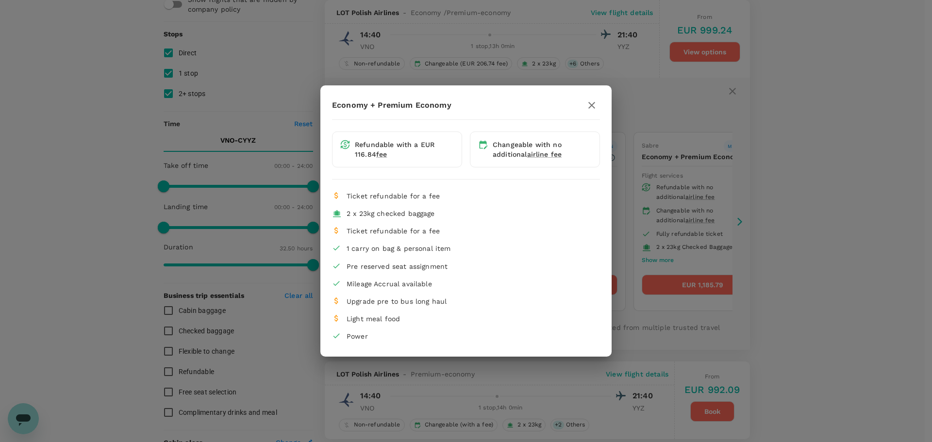
click at [460, 368] on div "Economy + Premium Economy Refundable with a EUR 116.84 fee Changeable with no a…" at bounding box center [466, 221] width 932 height 442
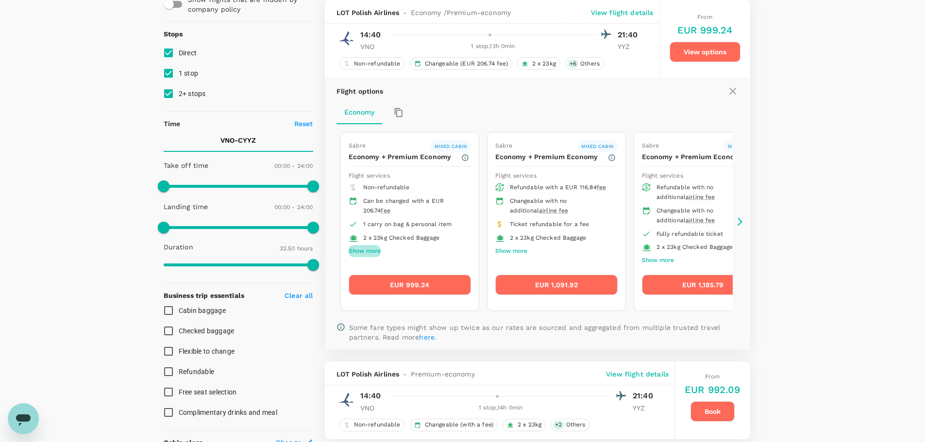
click at [362, 248] on button "Show more" at bounding box center [365, 251] width 32 height 13
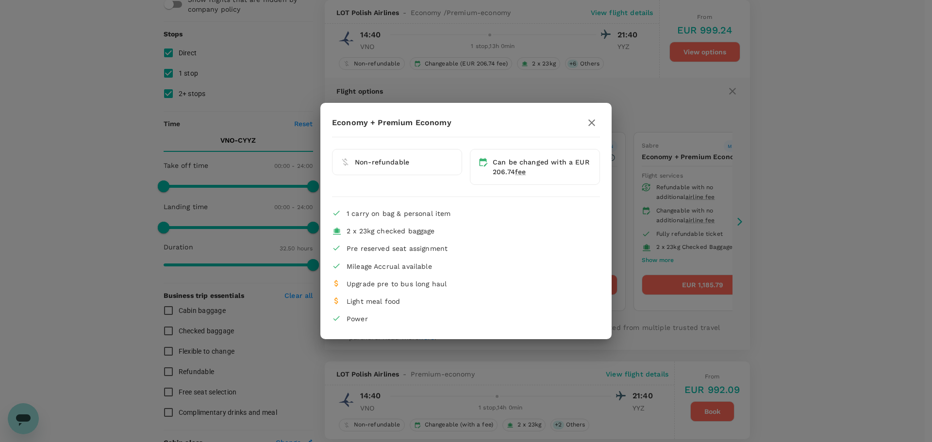
click at [470, 357] on div "Economy + Premium Economy Non-refundable Can be changed with a EUR 206.74 fee 1…" at bounding box center [466, 221] width 932 height 442
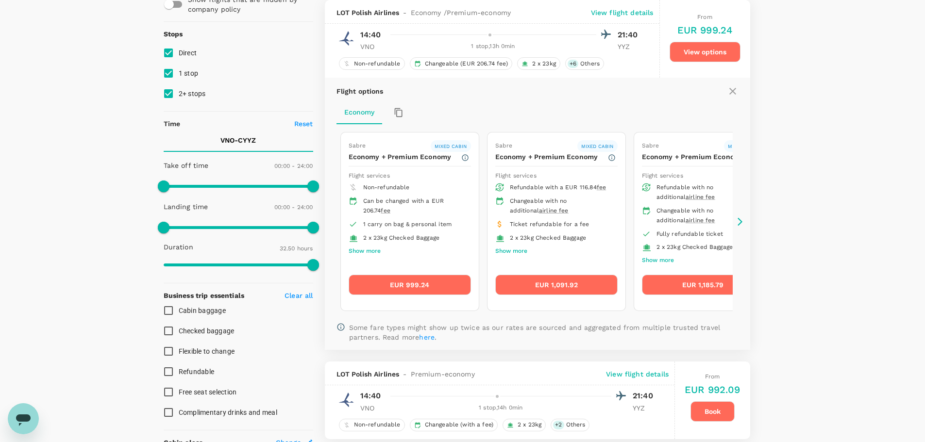
click at [425, 280] on button "EUR 999.24" at bounding box center [410, 285] width 122 height 20
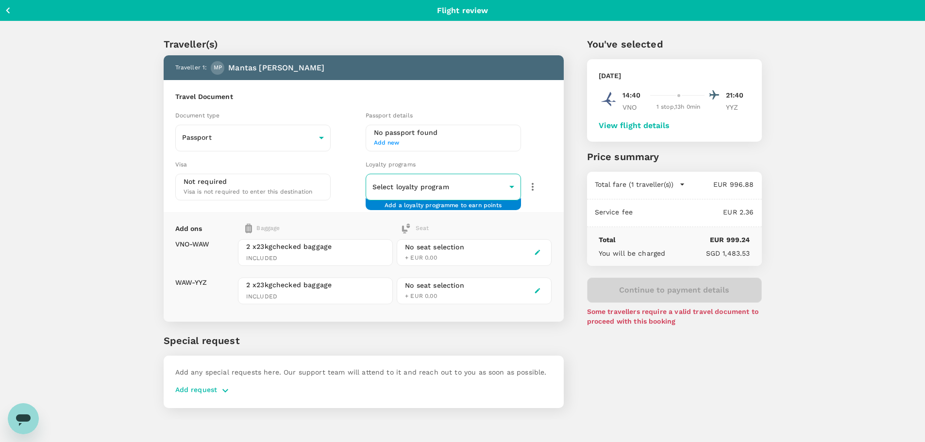
click at [470, 193] on body "Back to flight results Flight review Traveller(s) Traveller 1 : [PERSON_NAME] T…" at bounding box center [462, 234] width 925 height 468
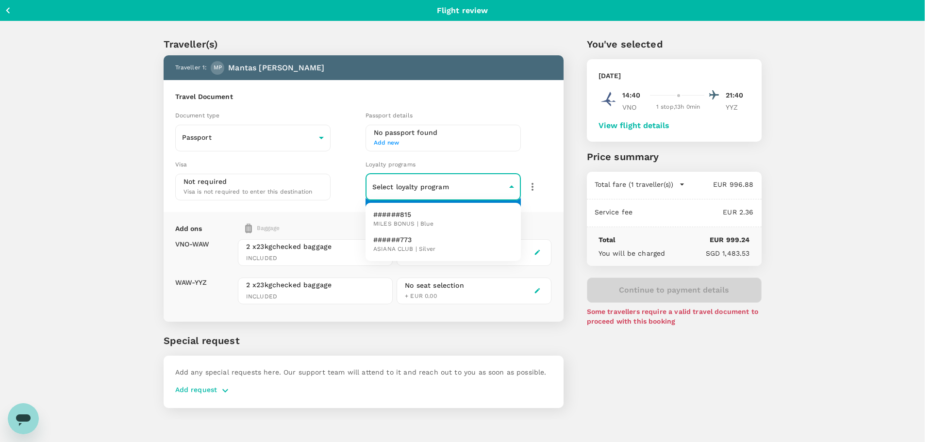
click at [481, 227] on li "######815 MILES BONUS | Blue" at bounding box center [442, 219] width 155 height 25
type input "5fb618c1-a8ab-48ae-89a0-a8d2e1f4a5fc"
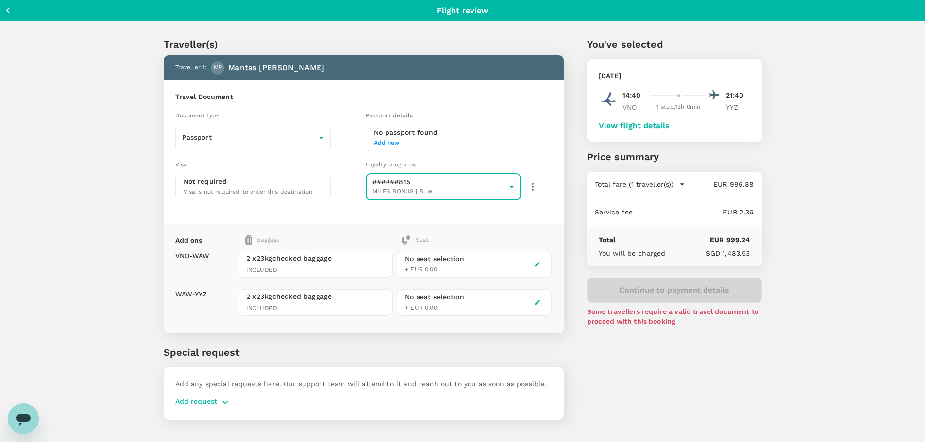
click at [556, 199] on div "Travel Document Document type Passport Passport ​ Passport details No passport …" at bounding box center [364, 152] width 400 height 144
click at [529, 88] on div "Travel Document Document type Passport Passport ​ Passport details No passport …" at bounding box center [364, 152] width 400 height 144
drag, startPoint x: 177, startPoint y: 252, endPoint x: 195, endPoint y: 254, distance: 18.5
click at [195, 254] on p "VNO - WAW" at bounding box center [192, 256] width 34 height 10
click at [198, 254] on p "VNO - WAW" at bounding box center [192, 256] width 34 height 10
